Goal: Information Seeking & Learning: Learn about a topic

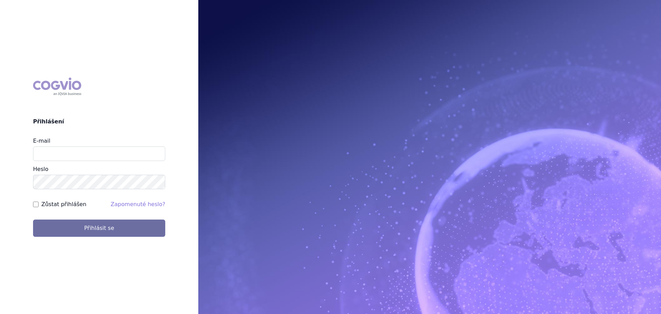
click at [76, 156] on input "E-mail" at bounding box center [99, 153] width 132 height 14
type input "[PERSON_NAME][EMAIL_ADDRESS][PERSON_NAME][PERSON_NAME][DOMAIN_NAME]"
click at [33, 219] on button "Přihlásit se" at bounding box center [99, 227] width 132 height 17
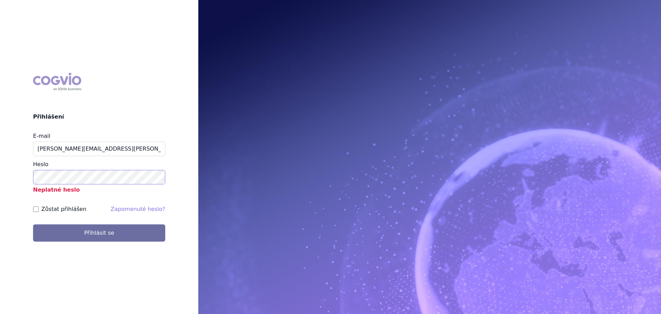
click at [33, 224] on button "Přihlásit se" at bounding box center [99, 232] width 132 height 17
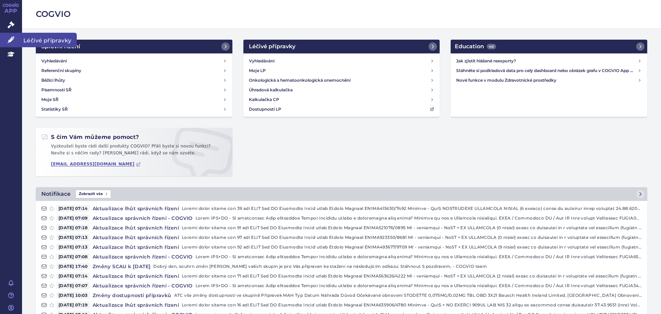
click at [13, 40] on icon at bounding box center [11, 39] width 7 height 7
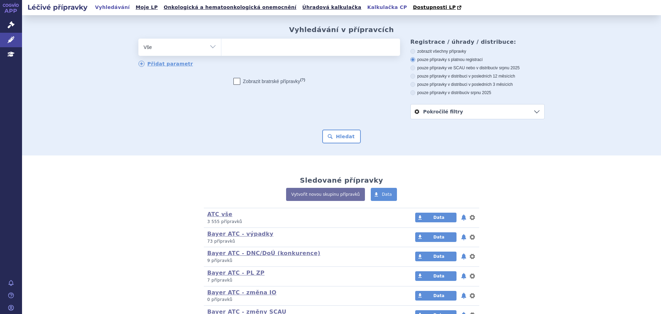
click at [365, 7] on link "Kalkulačka CP" at bounding box center [387, 7] width 44 height 9
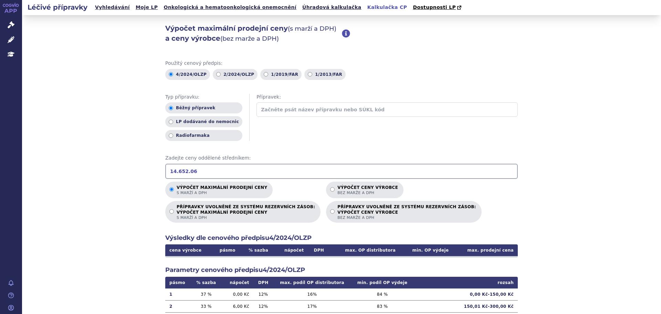
click at [276, 169] on input "14.652.06" at bounding box center [341, 171] width 353 height 15
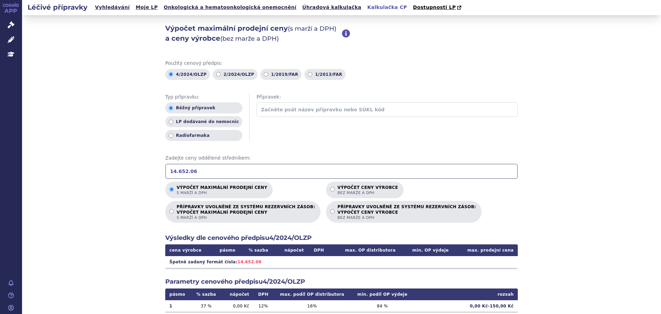
scroll to position [34, 0]
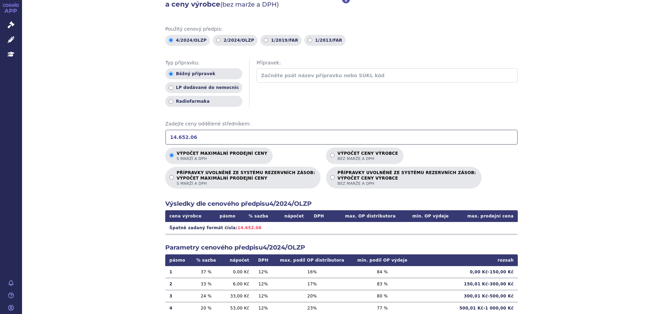
click at [174, 138] on input "14.652.06" at bounding box center [341, 136] width 353 height 15
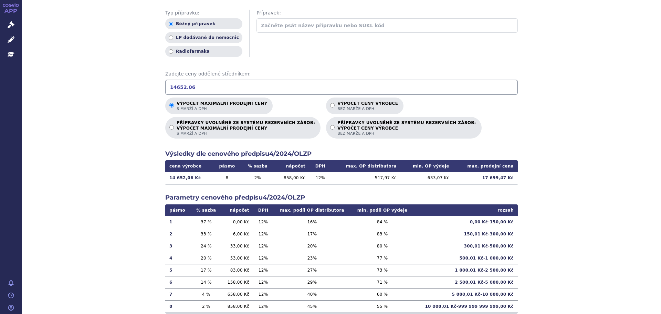
scroll to position [84, 0]
click at [247, 90] on input "14652.06" at bounding box center [341, 86] width 353 height 15
click at [221, 90] on input "14652" at bounding box center [341, 86] width 353 height 15
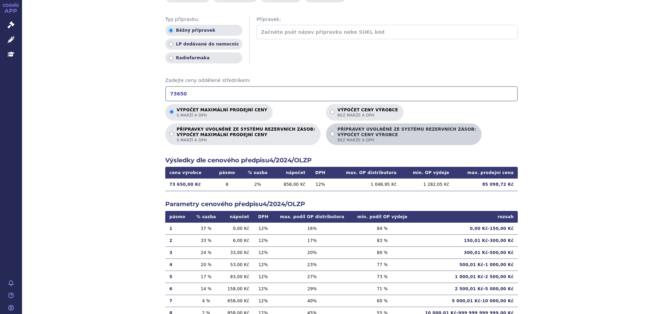
scroll to position [78, 0]
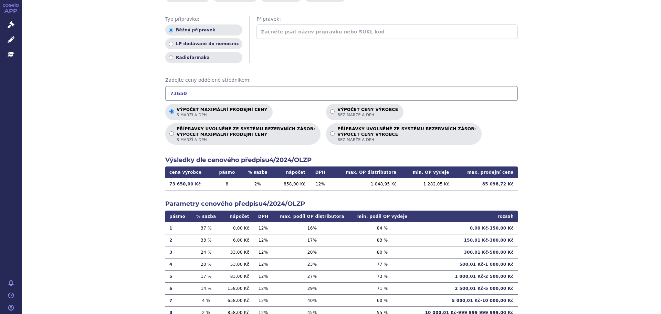
drag, startPoint x: 186, startPoint y: 90, endPoint x: 137, endPoint y: 96, distance: 49.0
click at [137, 96] on div "Výpočet maximální prodejní ceny (s marží a DPH) a ceny výrobce (bez marže a DPH…" at bounding box center [341, 138] width 639 height 402
click at [173, 93] on input "14.652.06" at bounding box center [341, 93] width 353 height 15
type input "14652.06"
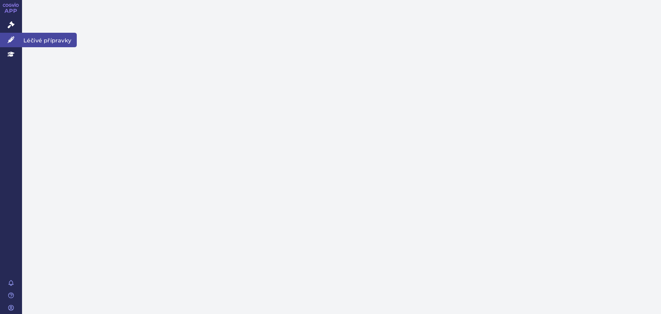
click at [8, 36] on icon at bounding box center [11, 39] width 7 height 7
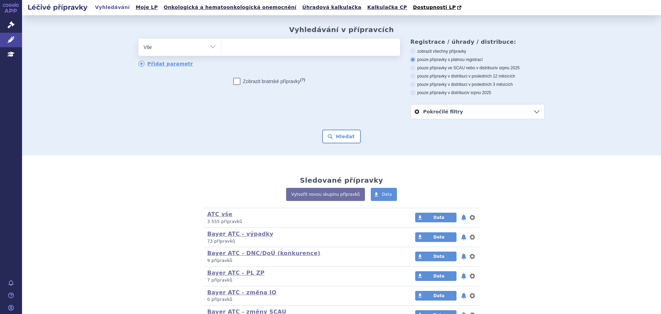
click at [241, 44] on ul at bounding box center [310, 46] width 179 height 14
click at [221, 44] on select at bounding box center [221, 46] width 0 height 17
type input "be"
click at [241, 52] on ul "be" at bounding box center [310, 46] width 179 height 14
click at [221, 52] on select "be" at bounding box center [221, 46] width 0 height 17
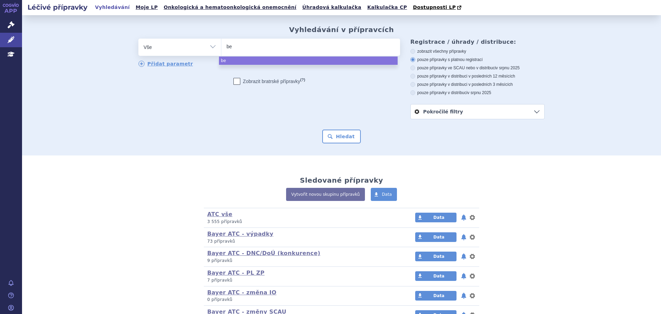
select select "be"
click at [238, 51] on li at bounding box center [232, 46] width 11 height 10
click at [221, 52] on select "be" at bounding box center [221, 46] width 0 height 17
click at [244, 51] on li at bounding box center [246, 46] width 4 height 10
click at [221, 52] on select "be" at bounding box center [221, 46] width 0 height 17
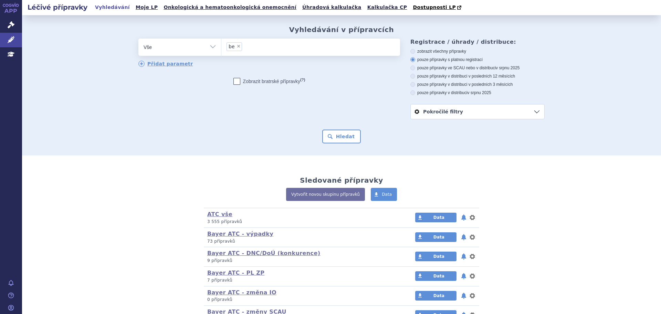
click at [235, 50] on li "× be" at bounding box center [234, 46] width 15 height 9
click at [221, 50] on select "be" at bounding box center [221, 46] width 0 height 17
click at [237, 48] on span "×" at bounding box center [239, 46] width 4 height 4
click at [221, 48] on select "be" at bounding box center [221, 46] width 0 height 17
select select
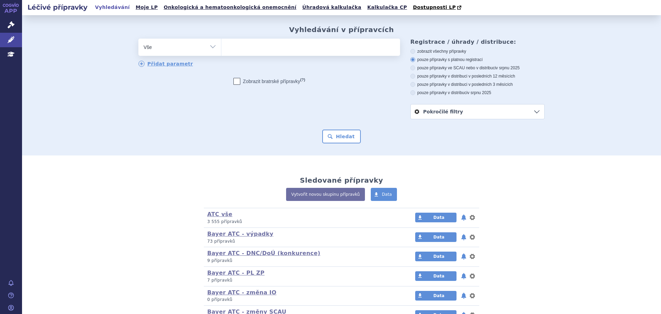
click at [235, 48] on ul at bounding box center [310, 46] width 179 height 14
click at [221, 48] on select "be" at bounding box center [221, 46] width 0 height 17
type input "be"
type input "beta"
type input "betafe"
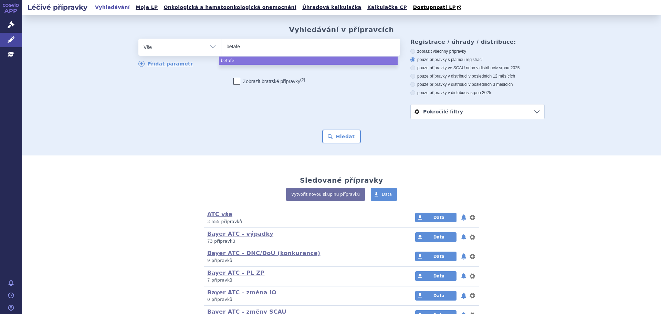
type input "betafer"
type input "betaferi"
type input "betaferin"
type input "betaferi"
type input "betafer"
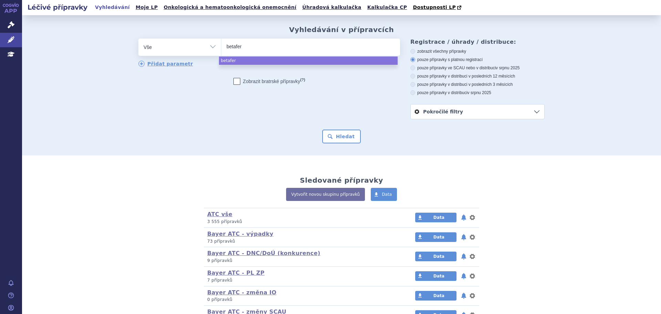
type input "betafero"
type input "betaferom"
type input "betafero"
type input "betaferon"
select select "betaferon"
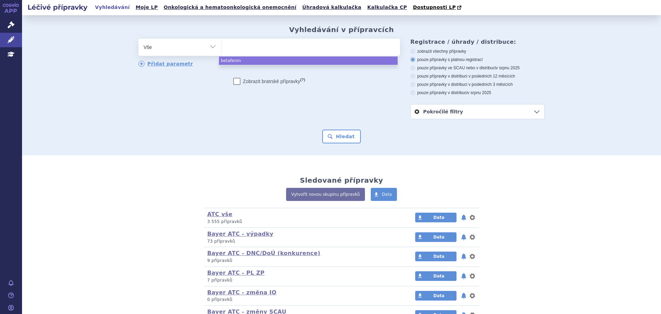
click at [427, 84] on label "pouze přípravky v distribuci v posledních 3 měsících" at bounding box center [477, 85] width 134 height 6
click at [416, 84] on input "pouze přípravky v distribuci v posledních 3 měsících" at bounding box center [413, 85] width 4 height 4
radio input "true"
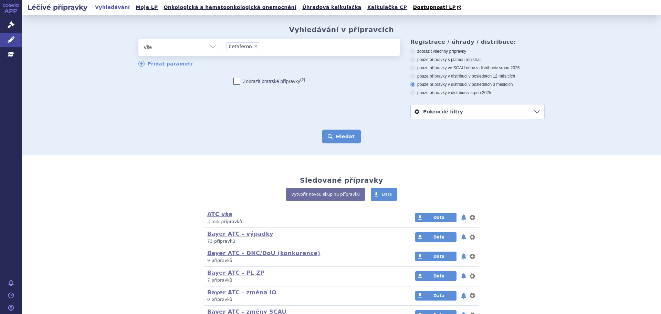
click at [325, 132] on button "Hledat" at bounding box center [341, 136] width 39 height 14
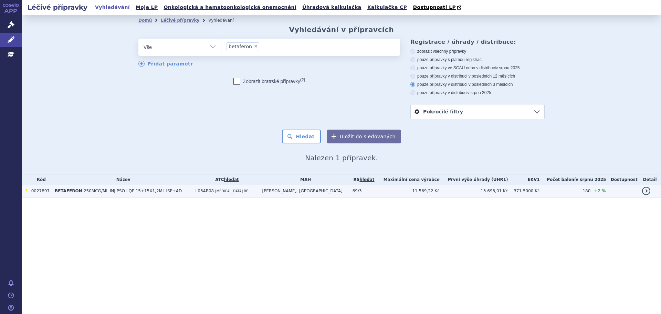
click at [132, 190] on span "250MCG/ML INJ PSO LQF 15+15X1,2ML ISP+AD" at bounding box center [133, 190] width 98 height 5
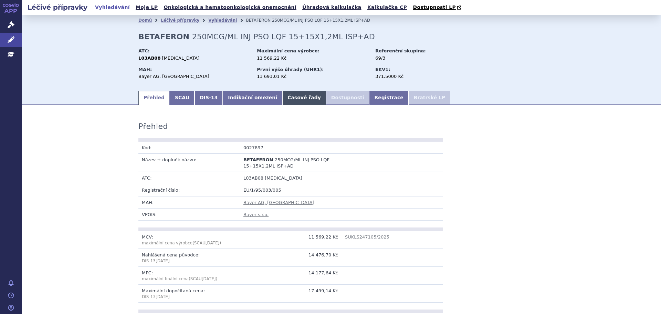
click at [282, 97] on link "Časové řady" at bounding box center [304, 98] width 44 height 14
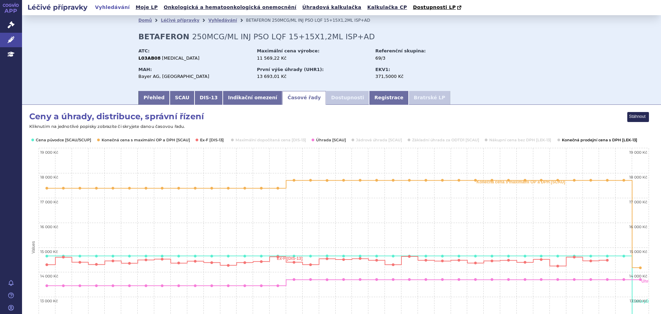
click at [569, 139] on button "Show Konečná prodejní cena s DPH [LEK-13]" at bounding box center [599, 140] width 74 height 6
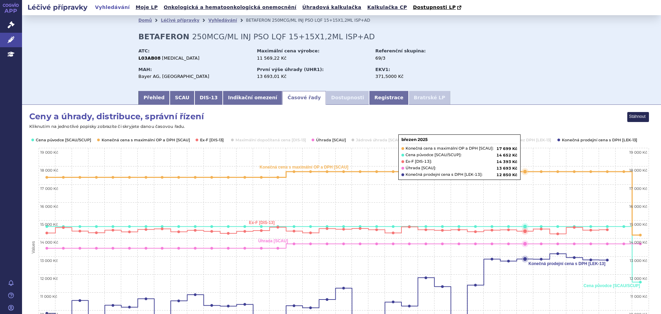
click at [521, 158] on rect "Interactive chart" at bounding box center [339, 246] width 620 height 269
